Goal: Contribute content

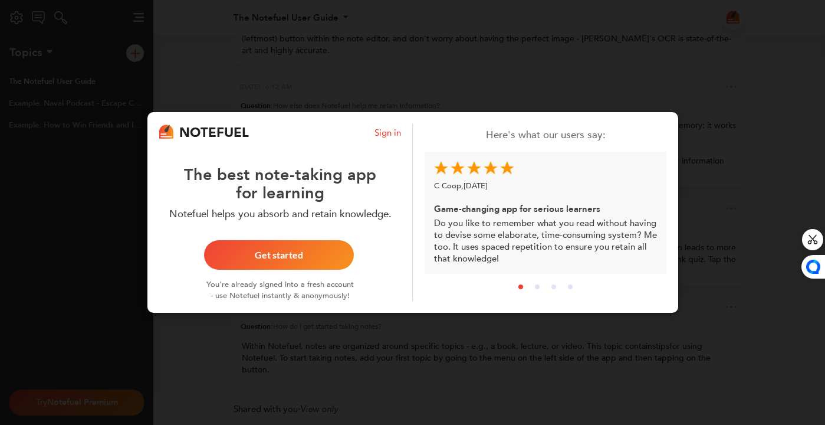
click at [556, 83] on div "NOTEFUEL Sign in The best note-taking app for learning Notefuel helps you absor…" at bounding box center [412, 212] width 825 height 425
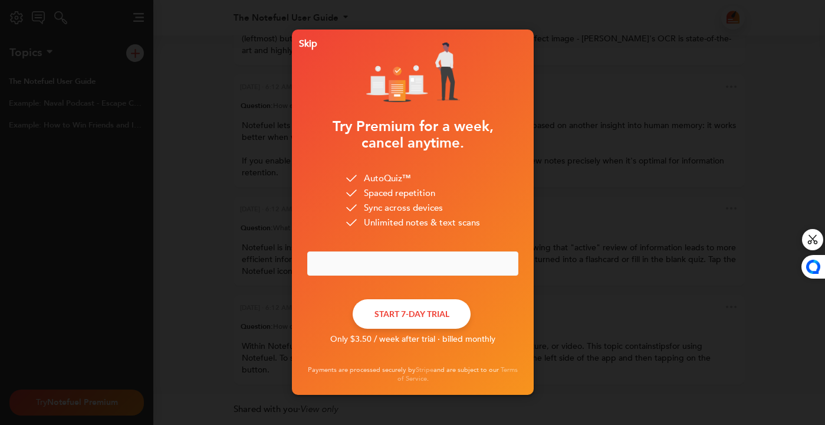
click at [664, 283] on div "Skip Try Premium for a week, cancel anytime. AutoQuiz™ Spaced repetition Sync a…" at bounding box center [412, 212] width 825 height 425
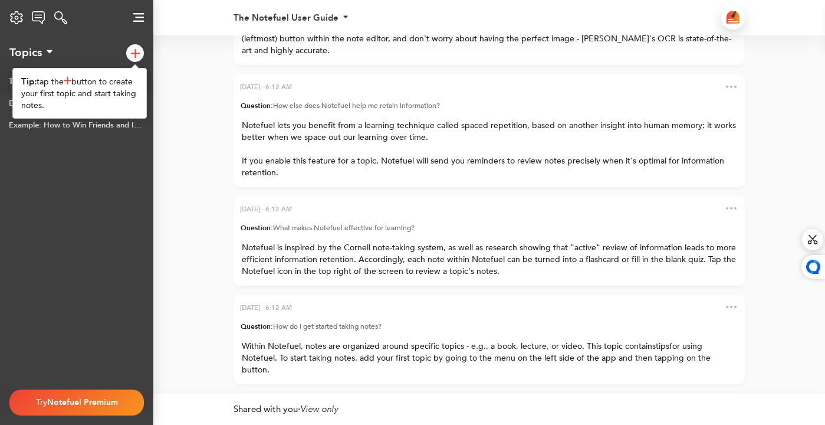
click at [137, 58] on div at bounding box center [135, 53] width 18 height 18
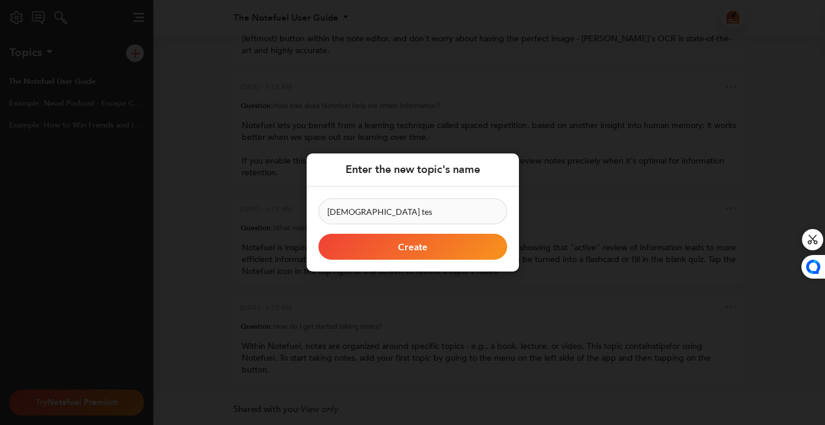
type input "[DEMOGRAPHIC_DATA] test"
click button "Create" at bounding box center [413, 247] width 189 height 26
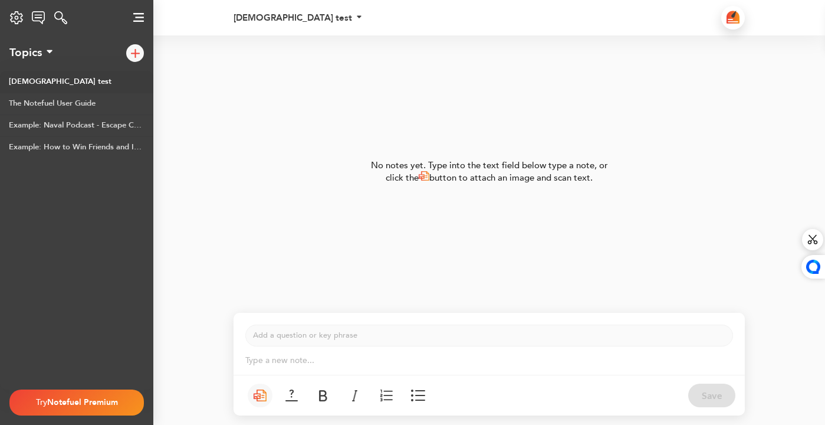
click at [357, 350] on div "Type a new note... ﻿" at bounding box center [489, 360] width 511 height 28
click at [344, 360] on p "Type a new note... ﻿" at bounding box center [489, 361] width 488 height 12
